Goal: Obtain resource: Download file/media

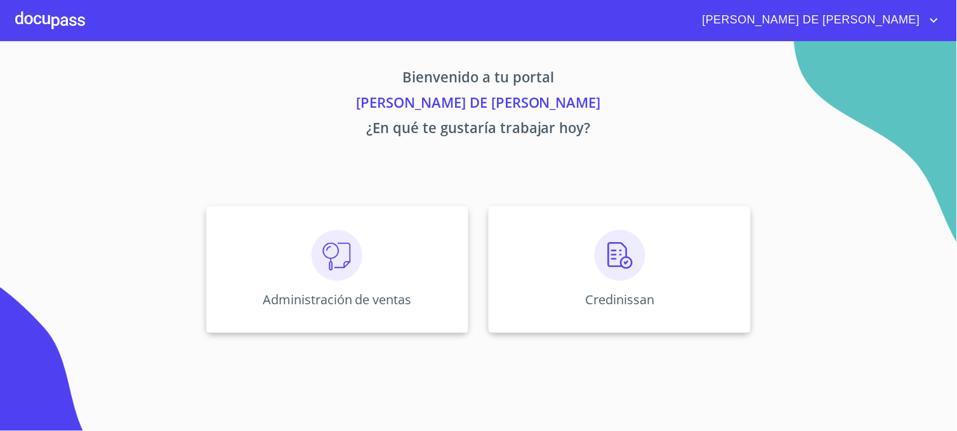
click at [512, 270] on div "Credinissan" at bounding box center [620, 269] width 262 height 127
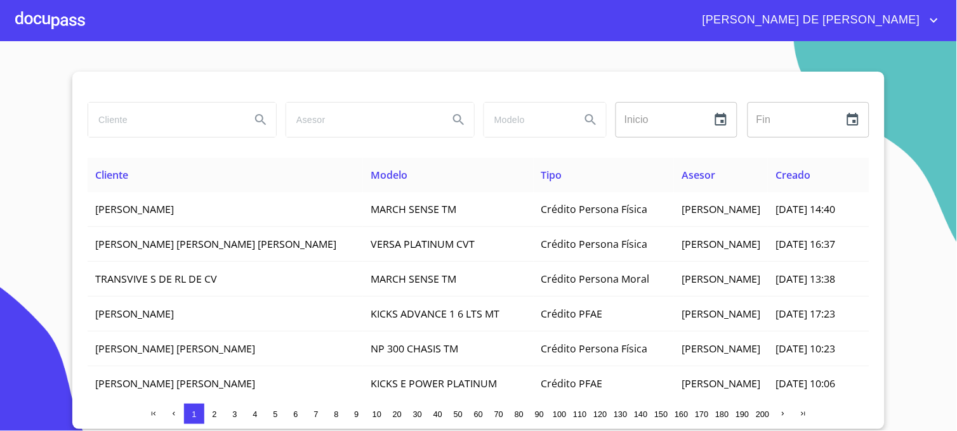
click at [122, 124] on input "search" at bounding box center [164, 120] width 152 height 34
type input "[PERSON_NAME]"
click at [271, 128] on button "Search" at bounding box center [261, 120] width 30 height 30
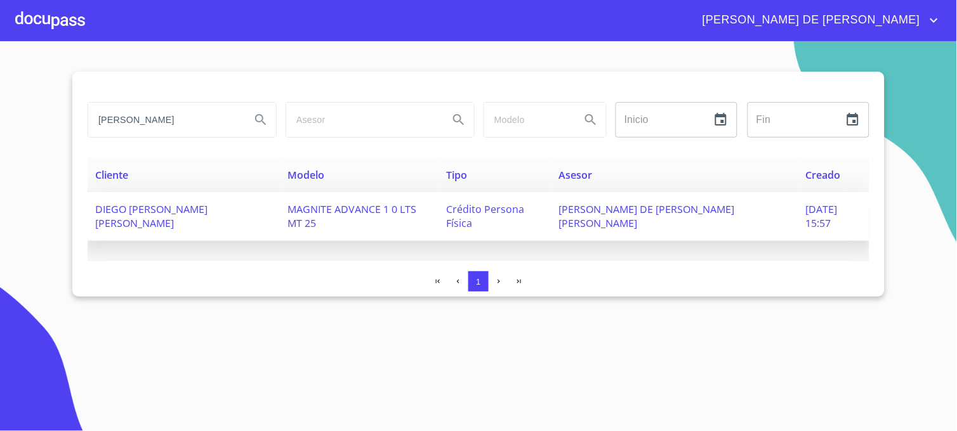
click at [648, 213] on span "[PERSON_NAME] DE [PERSON_NAME] [PERSON_NAME]" at bounding box center [647, 216] width 176 height 28
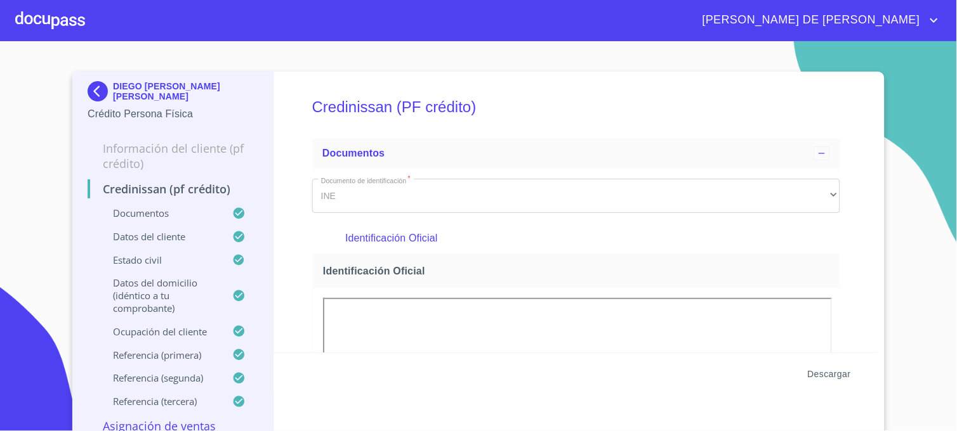
click at [829, 381] on span "Descargar" at bounding box center [829, 375] width 43 height 16
click at [94, 93] on img at bounding box center [100, 91] width 25 height 20
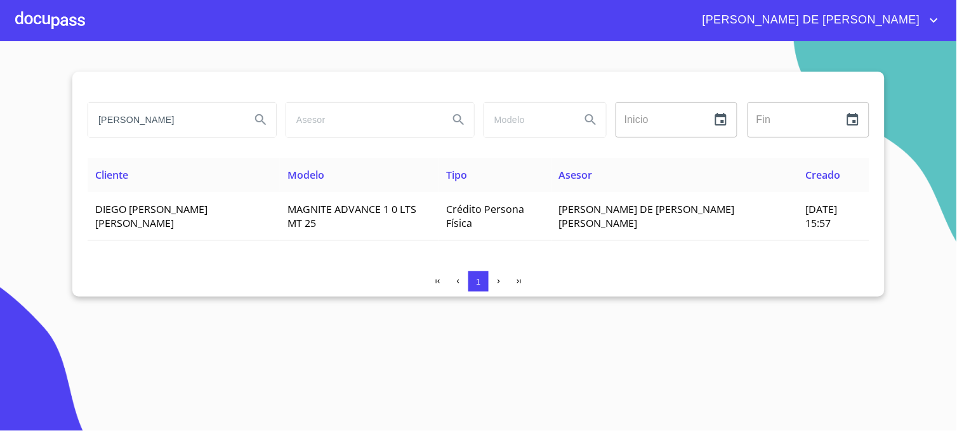
drag, startPoint x: 159, startPoint y: 119, endPoint x: 59, endPoint y: 135, distance: 100.8
click at [59, 135] on section "[PERSON_NAME] Inicio ​ Fin ​ Cliente Modelo Tipo Asesor Creado DIEGO [PERSON_NA…" at bounding box center [478, 236] width 957 height 390
click at [102, 121] on input "[PERSON_NAME]" at bounding box center [164, 120] width 152 height 34
type input "[PERSON_NAME]"
click at [270, 119] on button "Search" at bounding box center [261, 120] width 30 height 30
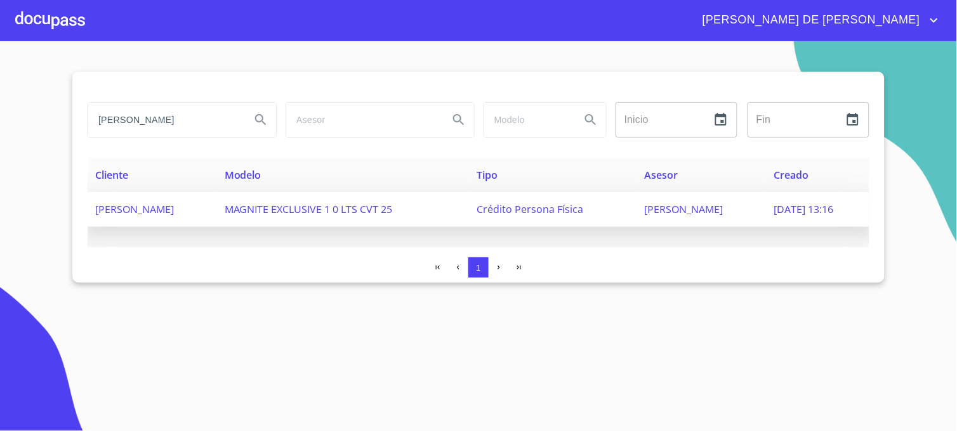
click at [673, 212] on span "[PERSON_NAME]" at bounding box center [684, 209] width 79 height 14
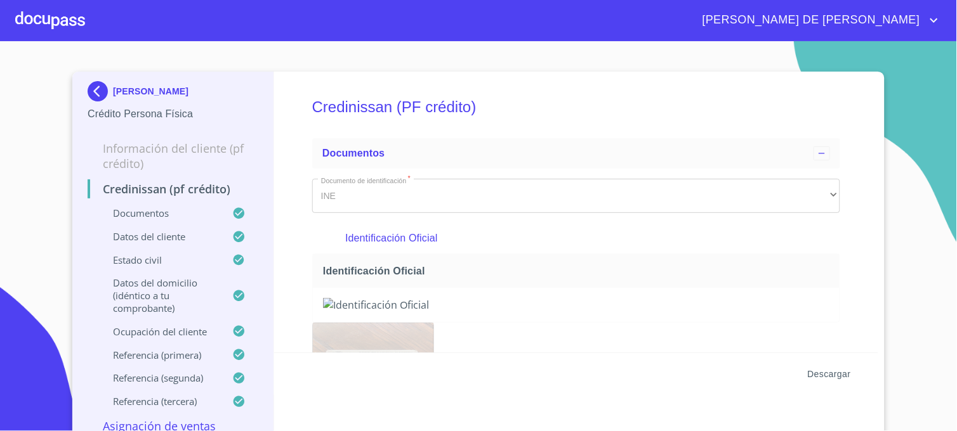
click at [829, 374] on span "Descargar" at bounding box center [829, 375] width 43 height 16
click at [89, 95] on img at bounding box center [100, 91] width 25 height 20
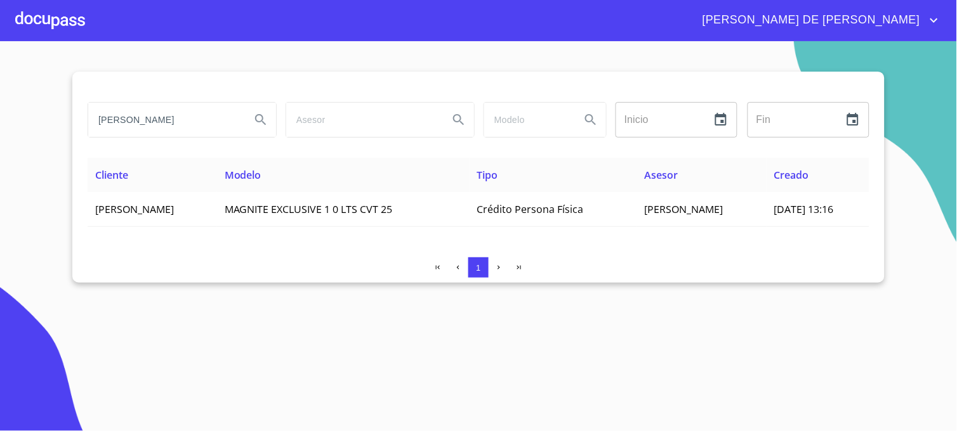
drag, startPoint x: 168, startPoint y: 122, endPoint x: 72, endPoint y: 127, distance: 96.6
click at [72, 127] on section "[PERSON_NAME] Inicio ​ Fin ​ Cliente Modelo Tipo Asesor Creado [PERSON_NAME] EX…" at bounding box center [478, 236] width 957 height 390
type input "[PERSON_NAME]"
click at [261, 119] on icon "Search" at bounding box center [260, 119] width 15 height 15
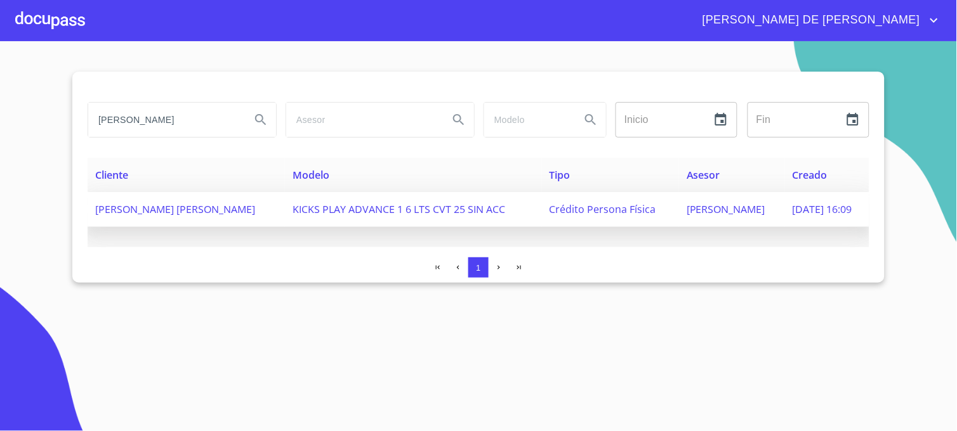
click at [686, 213] on span "[PERSON_NAME]" at bounding box center [725, 209] width 79 height 14
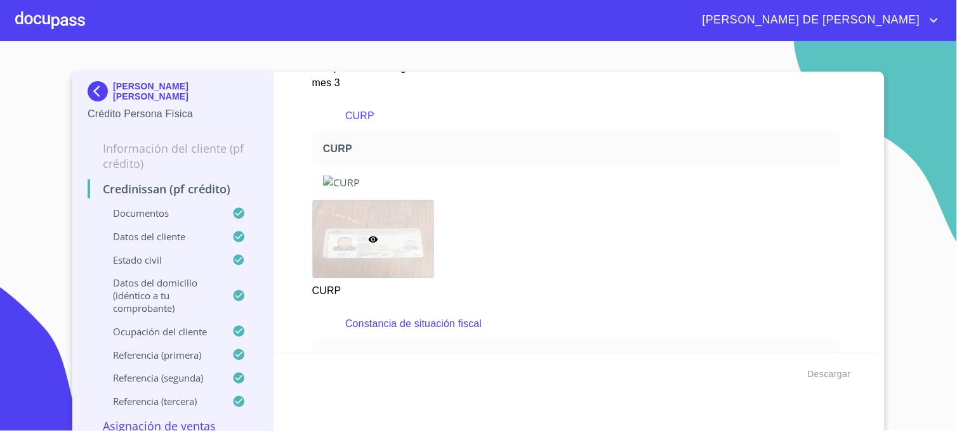
scroll to position [1269, 0]
click at [819, 375] on span "Descargar" at bounding box center [829, 375] width 43 height 16
click at [96, 89] on img at bounding box center [100, 91] width 25 height 20
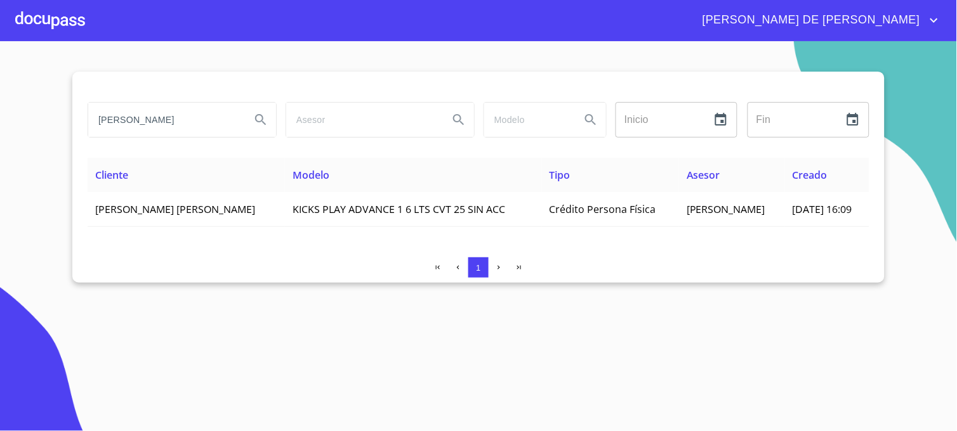
drag, startPoint x: 189, startPoint y: 125, endPoint x: 49, endPoint y: 147, distance: 141.2
click at [49, 147] on section "[PERSON_NAME] Inicio ​ Fin ​ Cliente Modelo Tipo Asesor Creado [PERSON_NAME] [P…" at bounding box center [478, 236] width 957 height 390
type input "[PERSON_NAME]"
click at [266, 122] on icon "Search" at bounding box center [260, 119] width 15 height 15
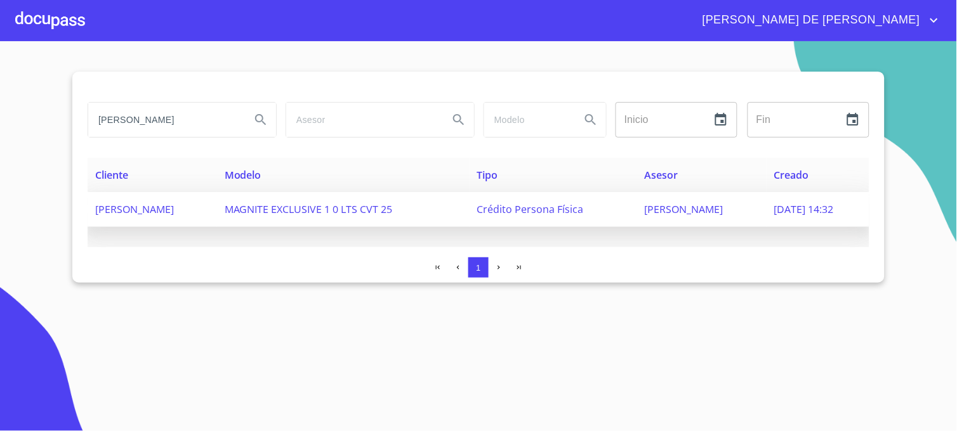
click at [645, 214] on span "[PERSON_NAME]" at bounding box center [684, 209] width 79 height 14
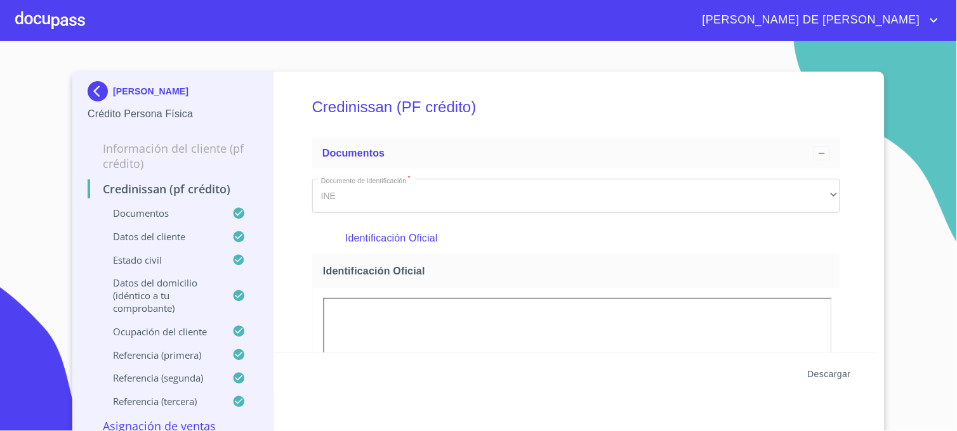
click at [822, 377] on span "Descargar" at bounding box center [829, 375] width 43 height 16
